Goal: Find specific page/section: Find specific page/section

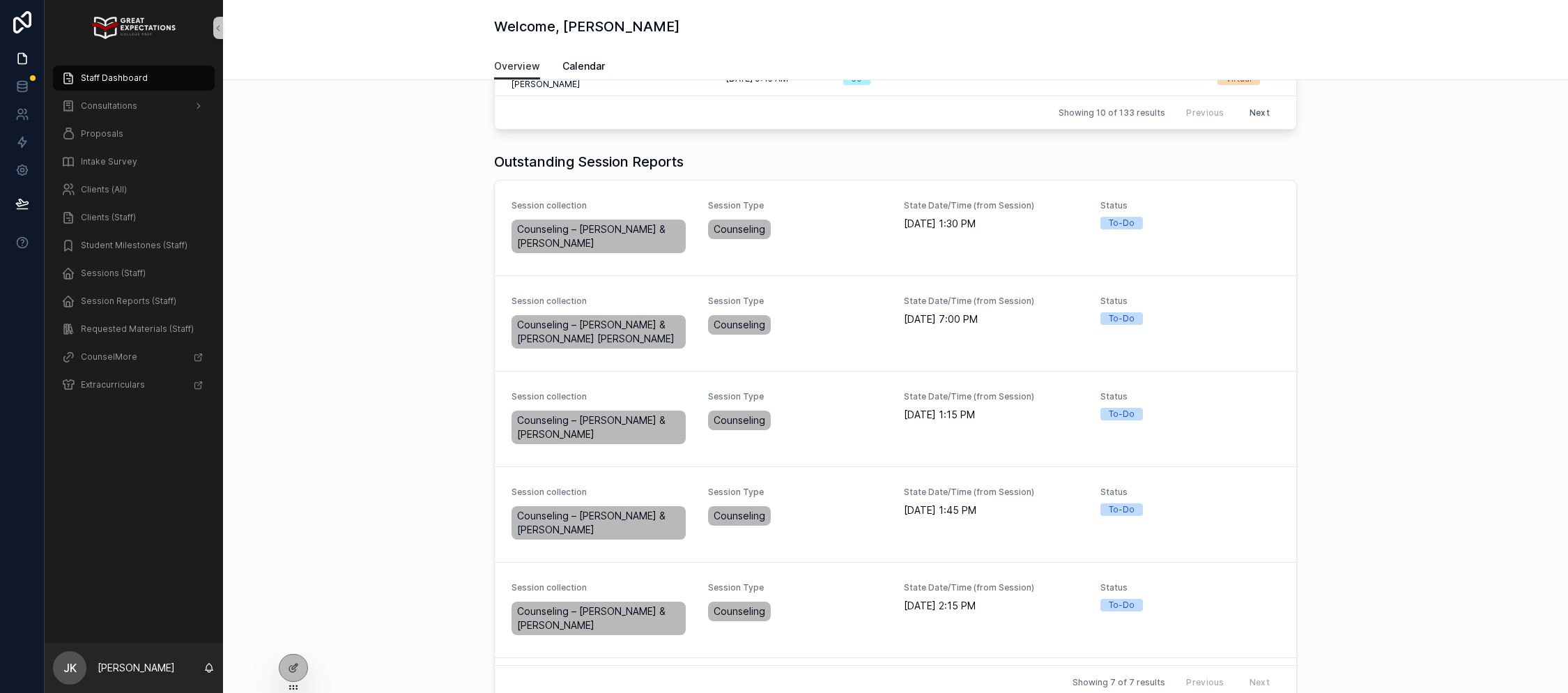
scroll to position [482, 0]
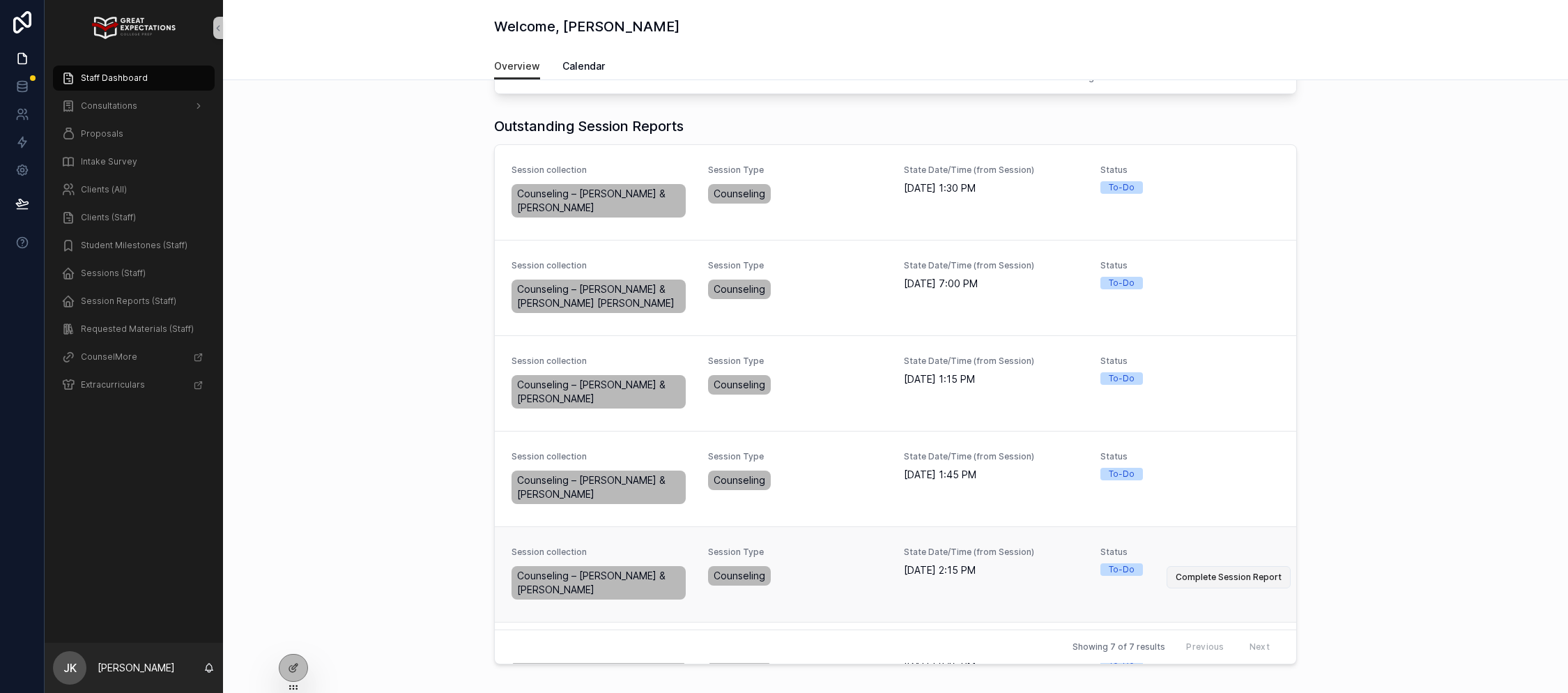
click at [1212, 572] on span "Complete Session Report" at bounding box center [1229, 577] width 106 height 11
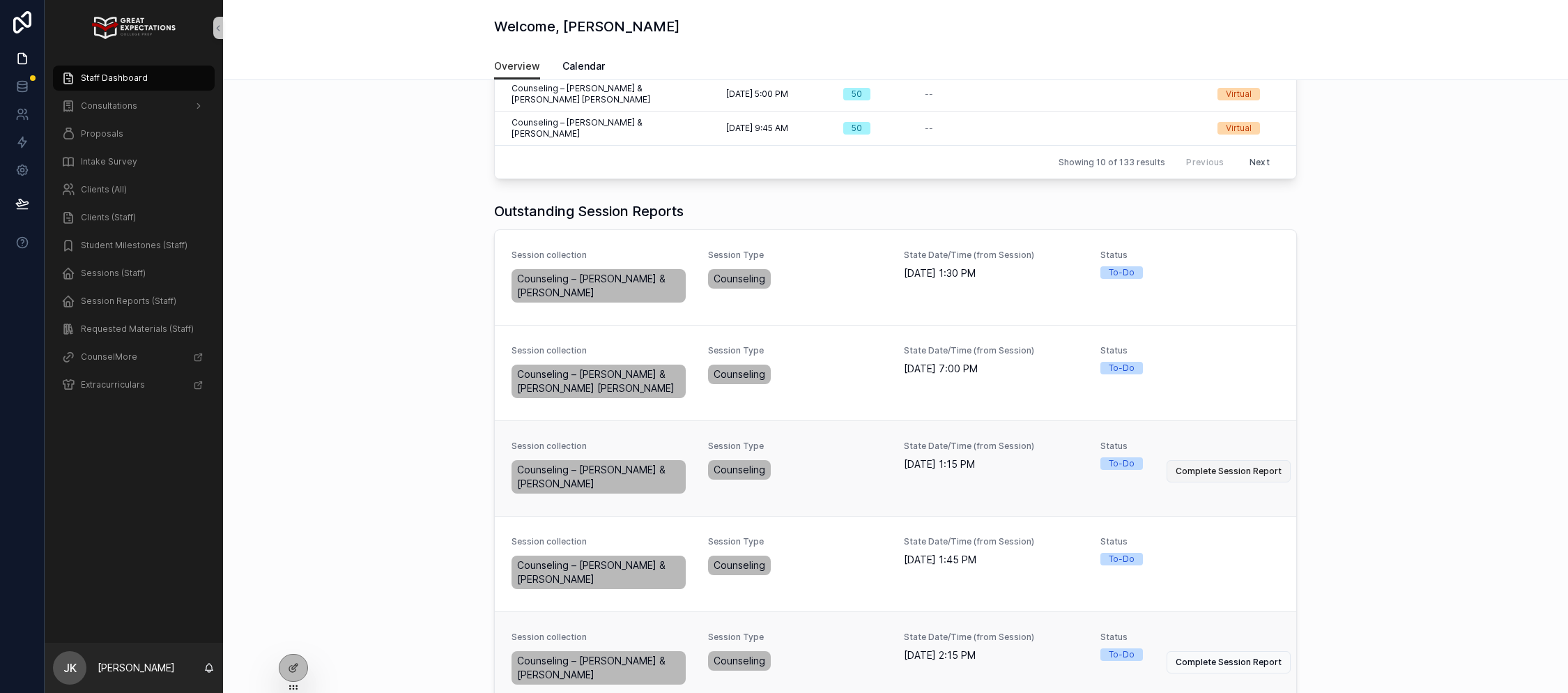
scroll to position [402, 0]
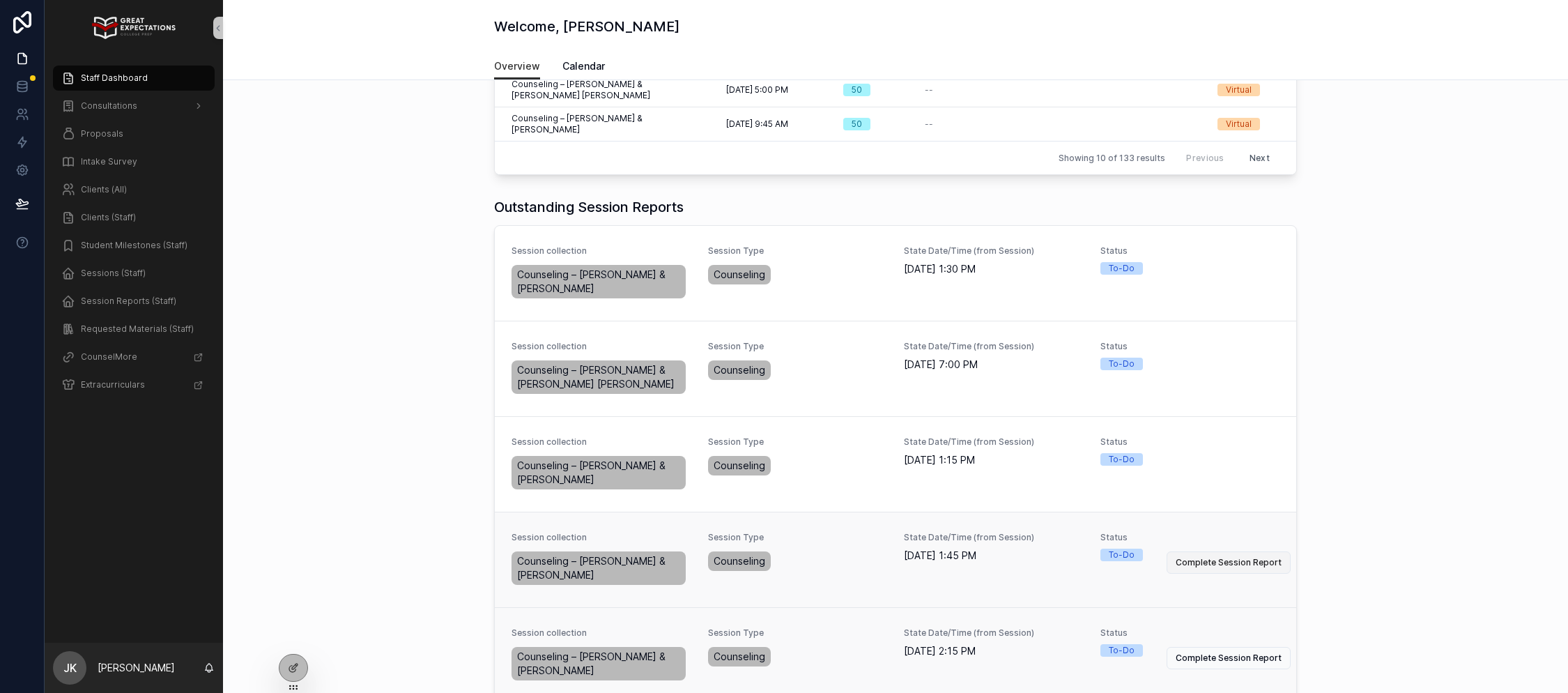
click at [1227, 557] on span "Complete Session Report" at bounding box center [1229, 563] width 106 height 11
click at [1206, 653] on span "Complete Session Report" at bounding box center [1229, 659] width 106 height 11
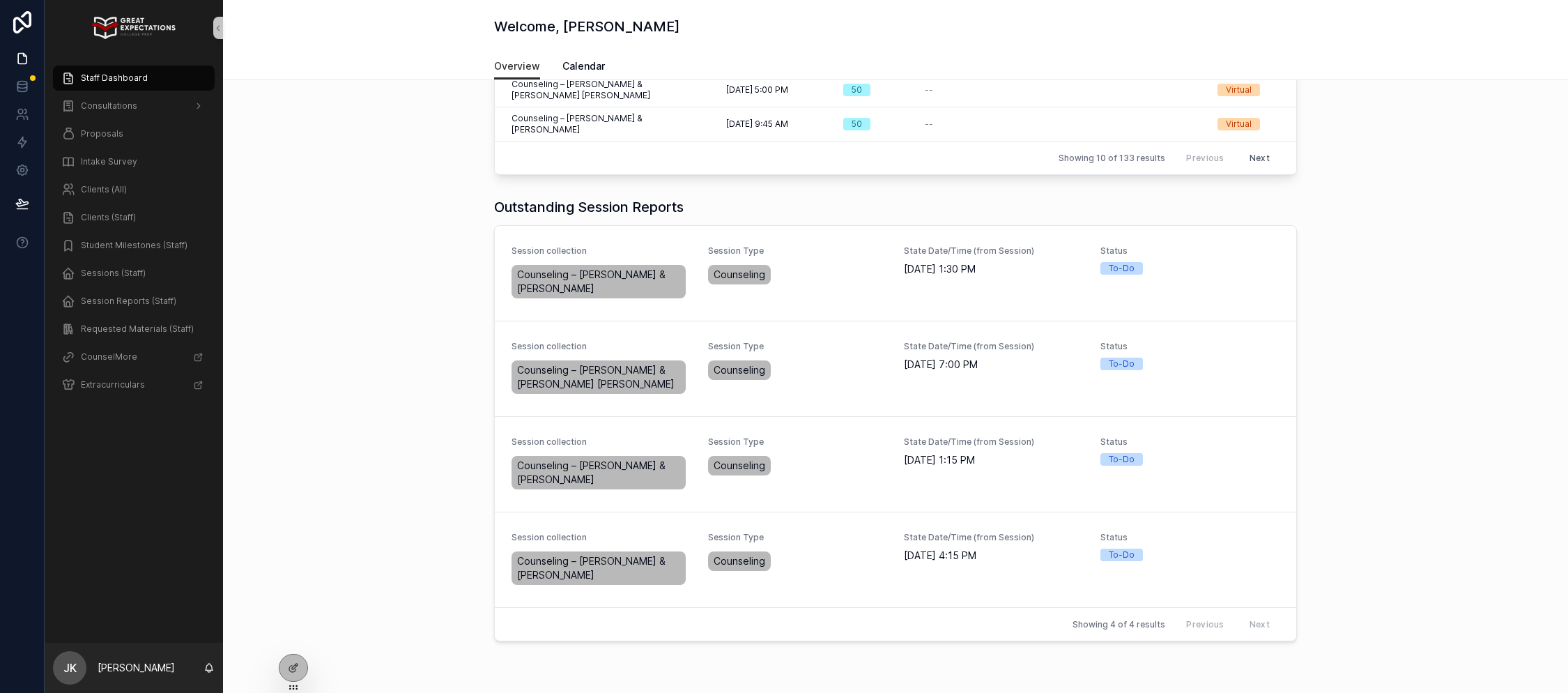
scroll to position [379, 0]
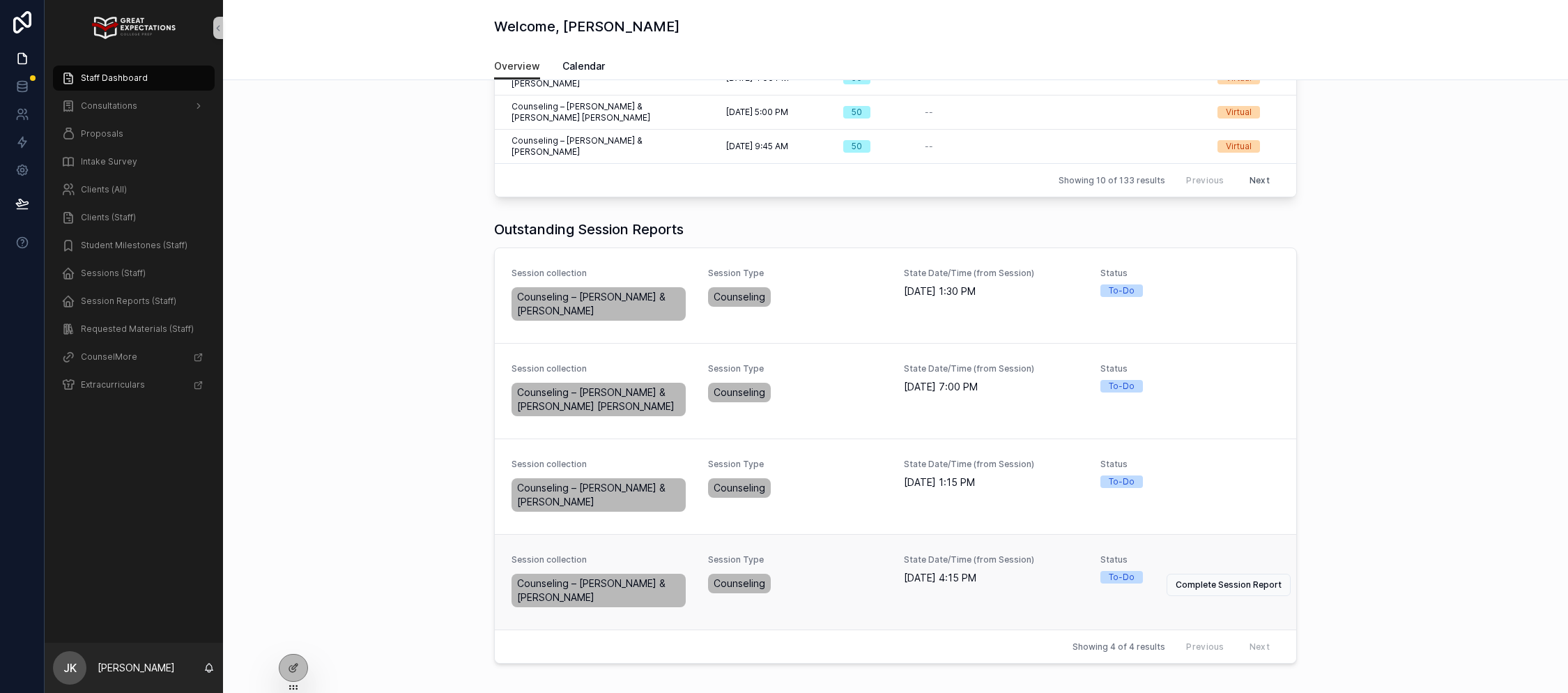
click at [1229, 568] on div "Complete Session Report" at bounding box center [1228, 582] width 124 height 28
click at [1227, 580] on span "Complete Session Report" at bounding box center [1229, 585] width 106 height 11
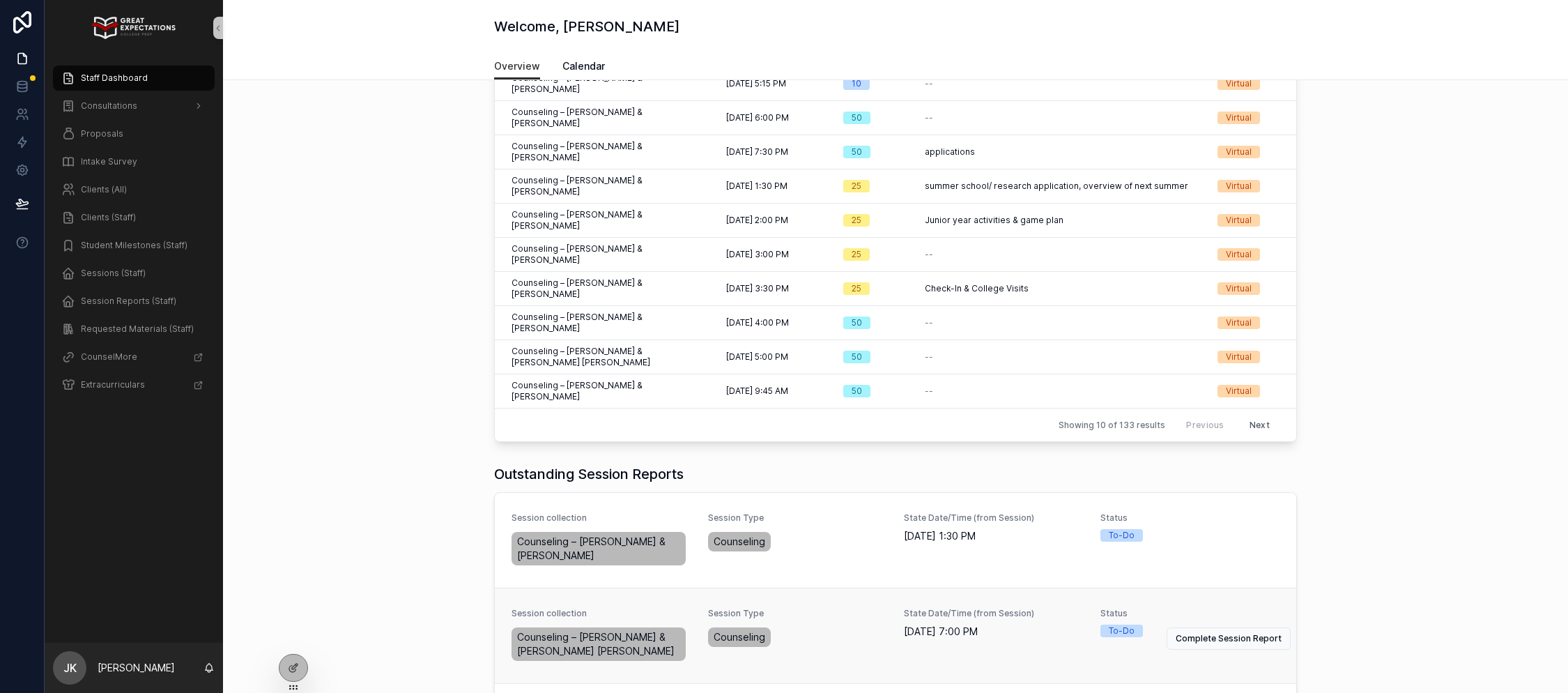
scroll to position [140, 0]
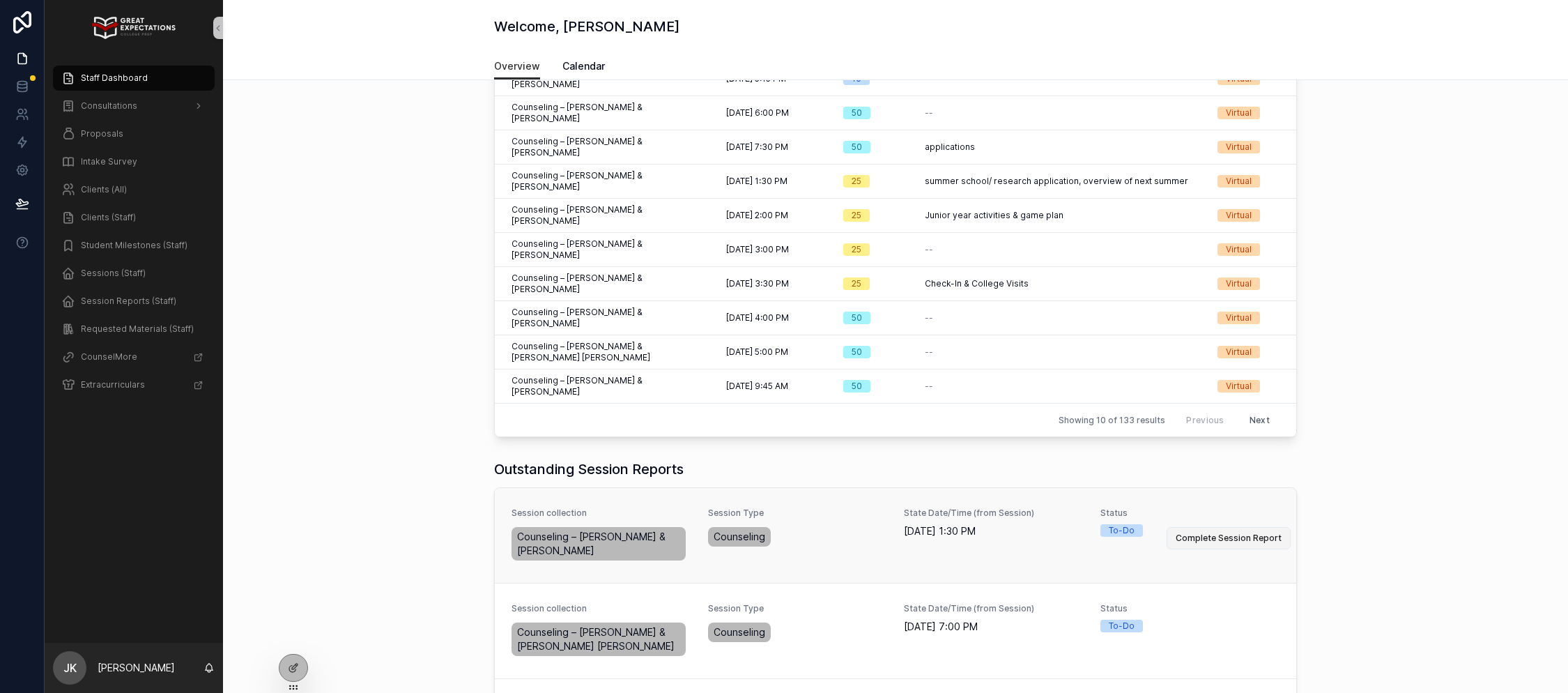
click at [1230, 533] on span "Complete Session Report" at bounding box center [1229, 538] width 106 height 11
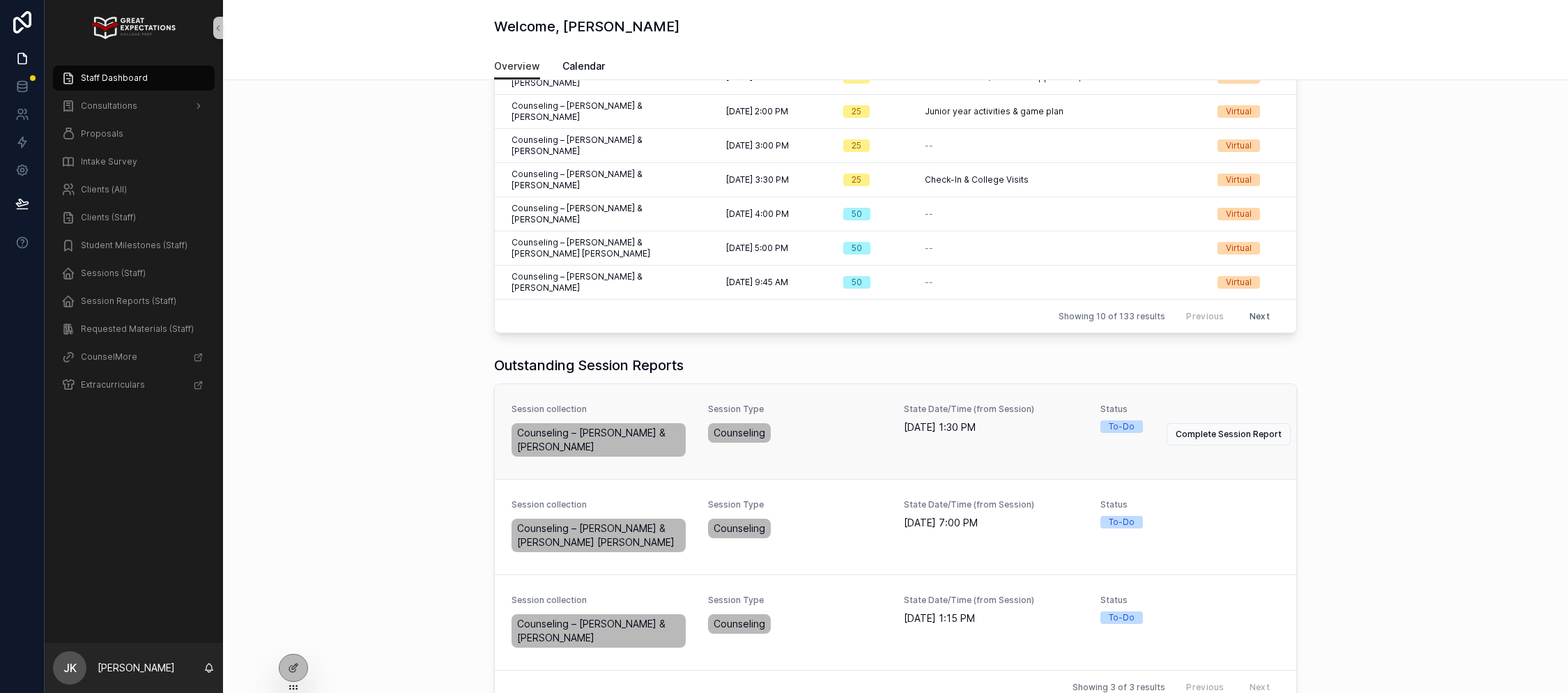
scroll to position [284, 0]
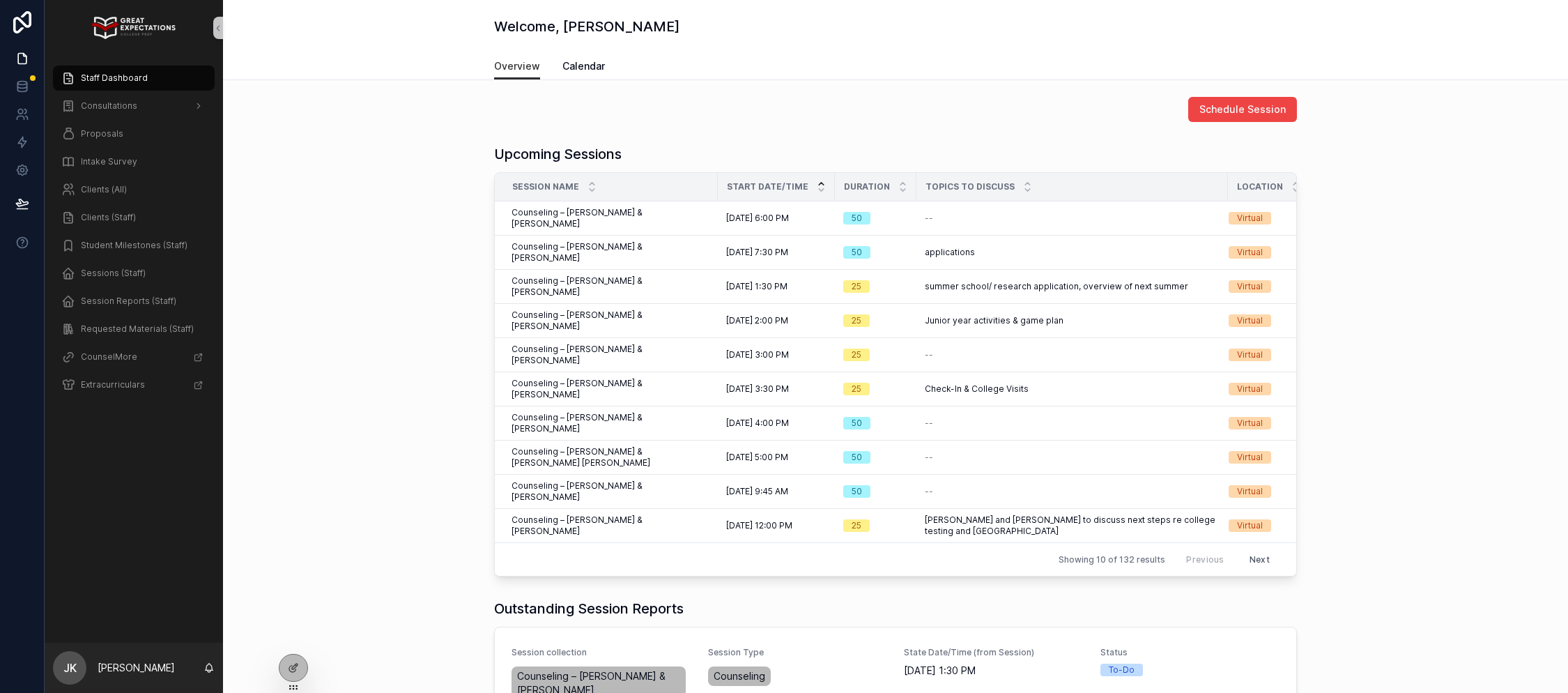
scroll to position [379, 0]
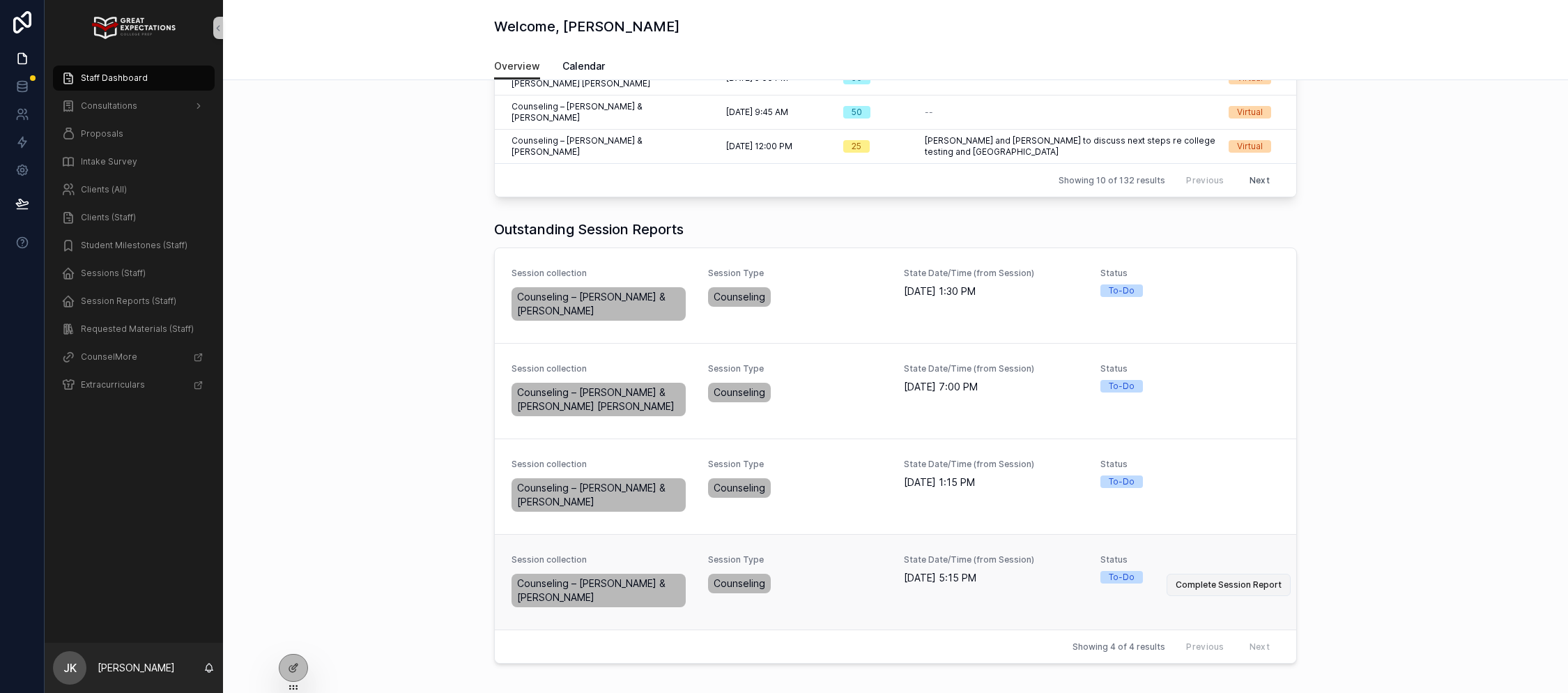
click at [1224, 580] on span "Complete Session Report" at bounding box center [1229, 585] width 106 height 11
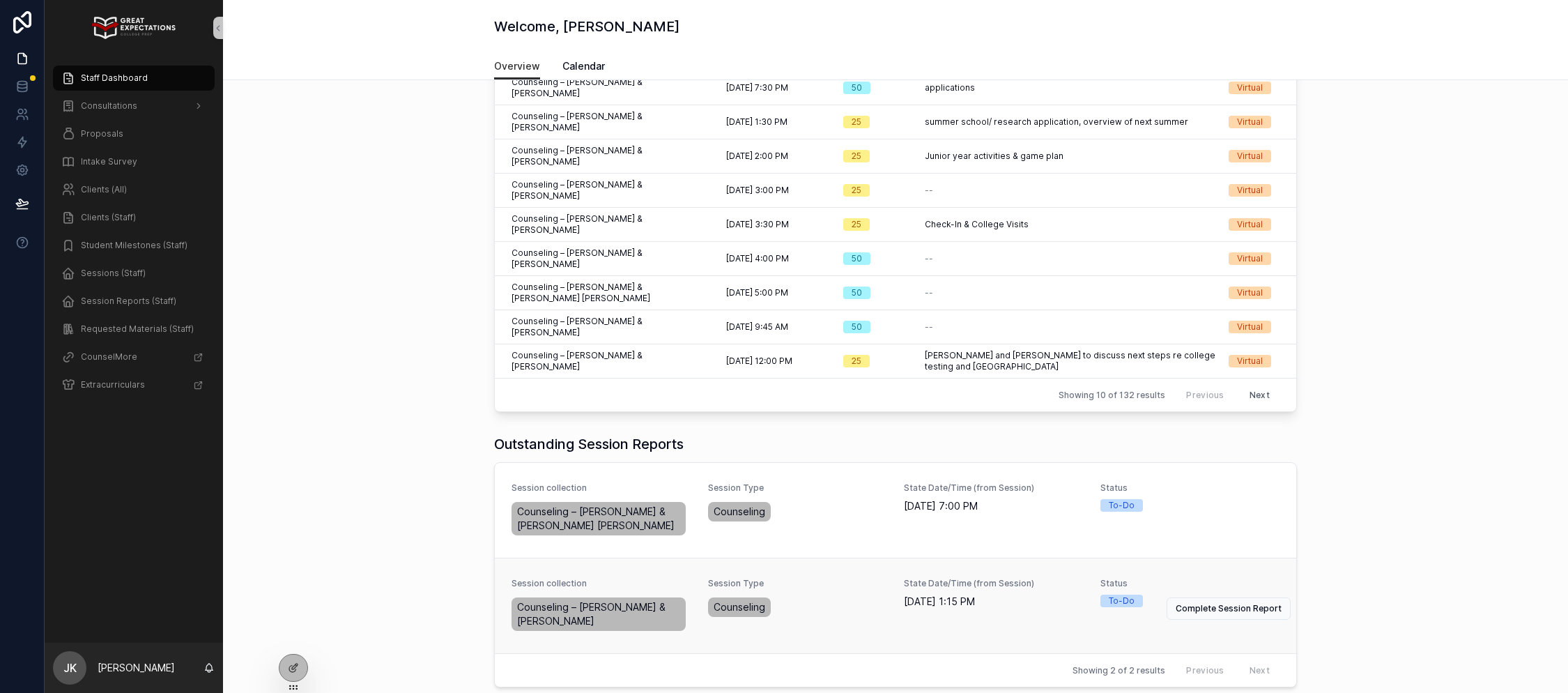
scroll to position [188, 0]
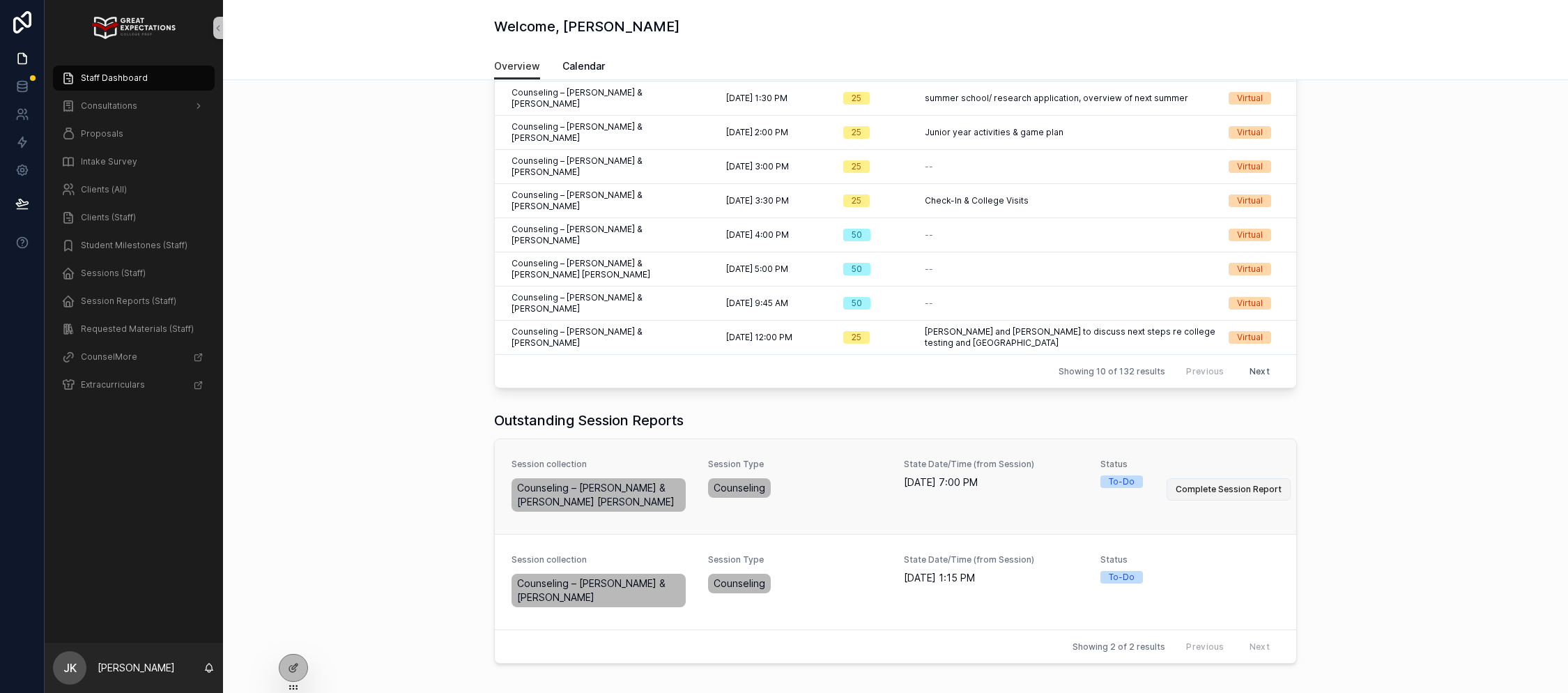
click at [1202, 484] on span "Complete Session Report" at bounding box center [1229, 489] width 106 height 11
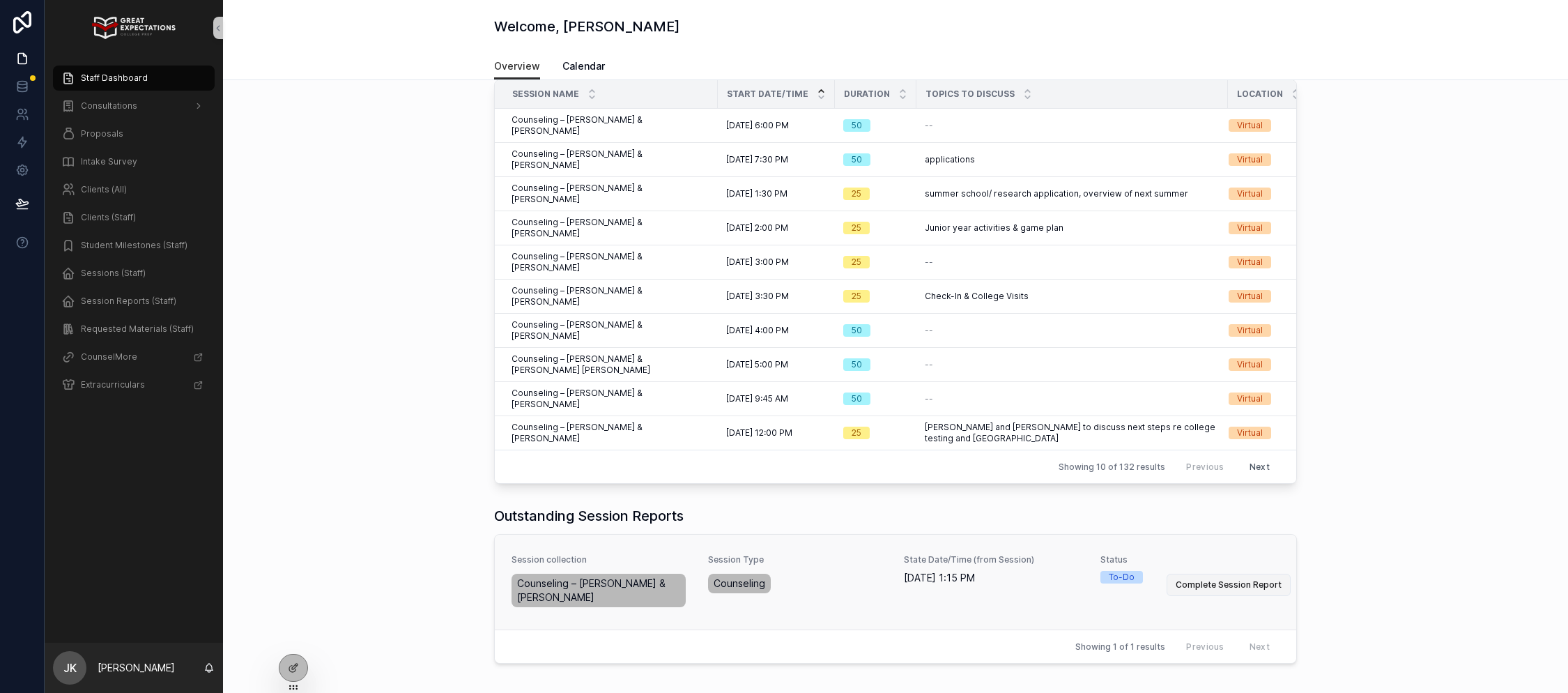
click at [1222, 580] on span "Complete Session Report" at bounding box center [1229, 585] width 106 height 11
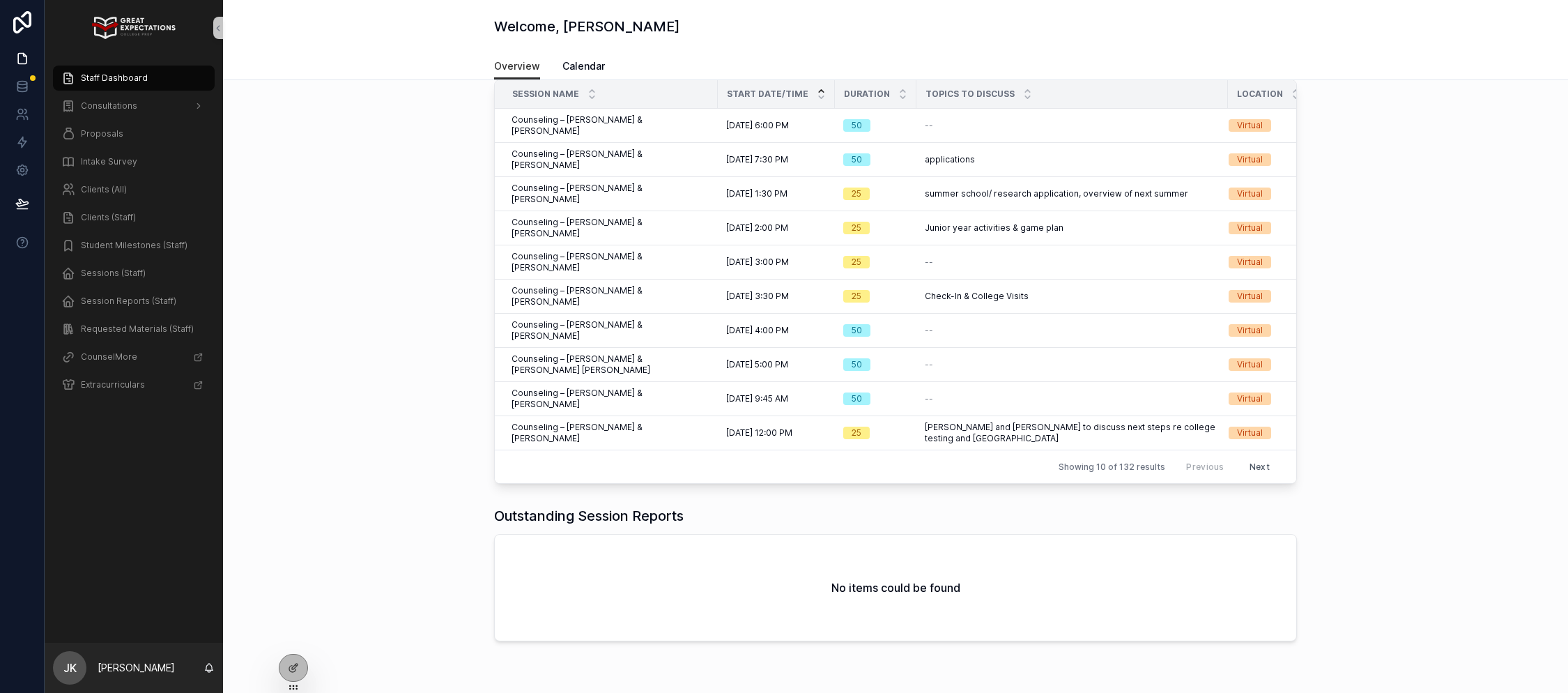
scroll to position [70, 0]
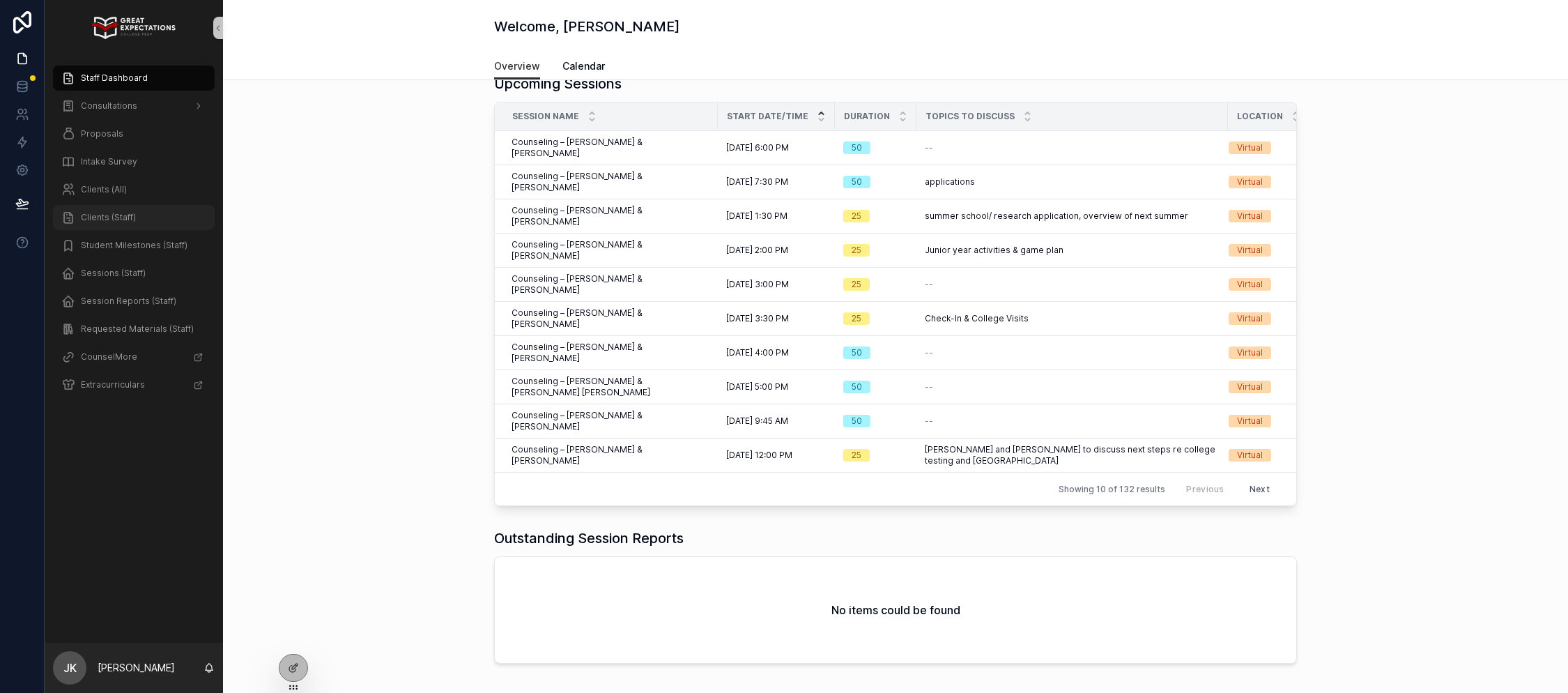
click at [124, 216] on span "Clients (Staff)" at bounding box center [108, 218] width 55 height 11
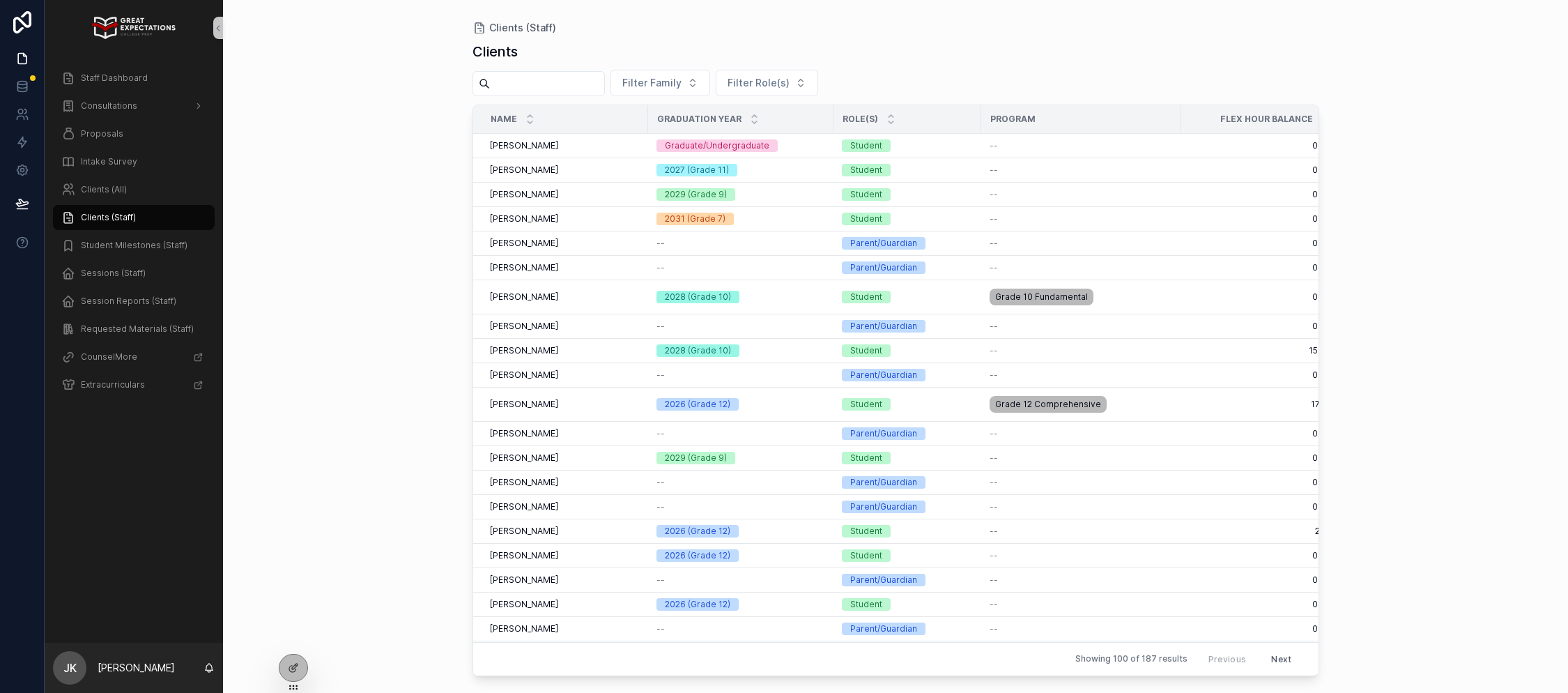
click at [567, 84] on input "scrollable content" at bounding box center [547, 84] width 114 height 19
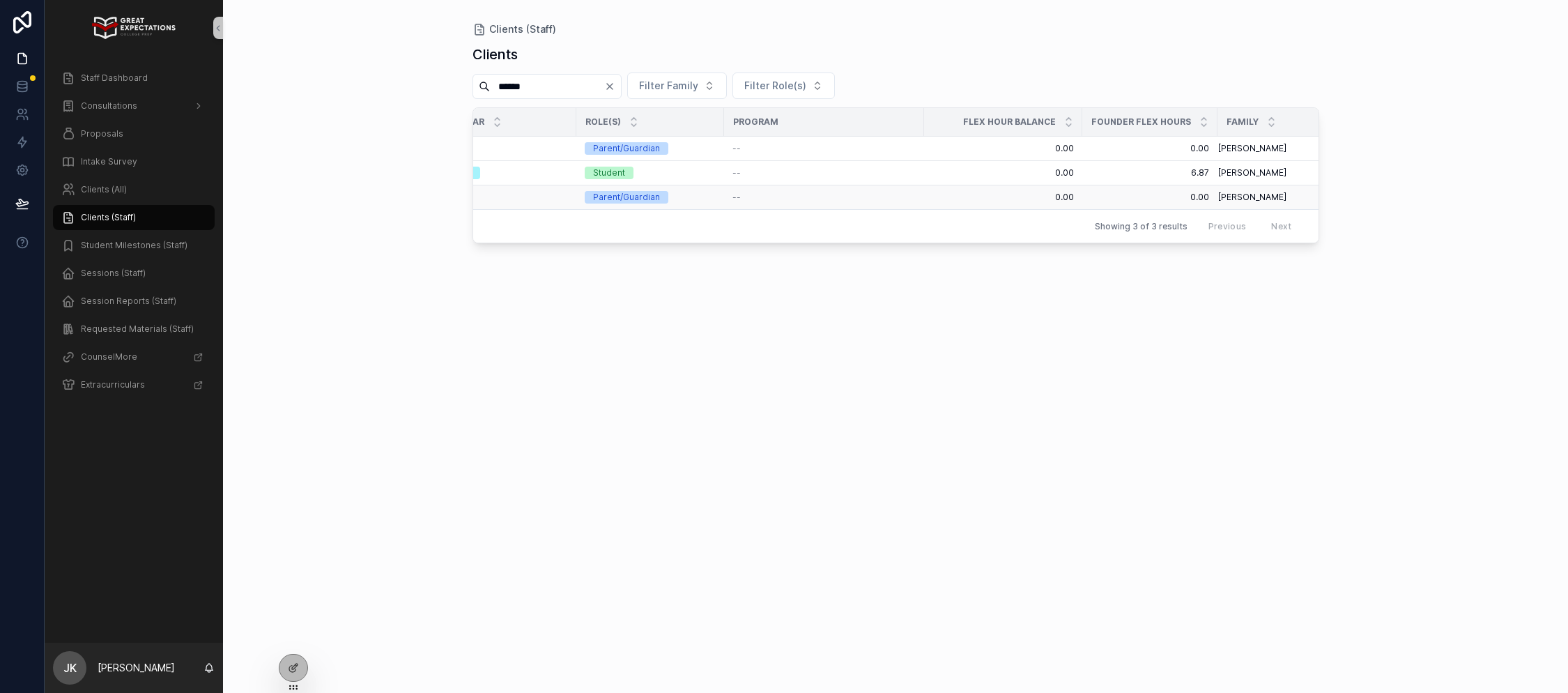
scroll to position [0, 236]
type input "******"
click at [615, 85] on icon "Clear" at bounding box center [610, 86] width 11 height 11
